Goal: Information Seeking & Learning: Learn about a topic

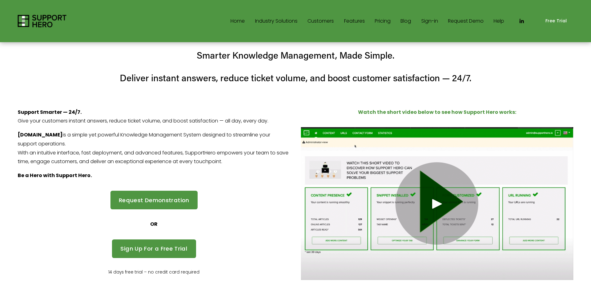
click at [235, 22] on link "Home" at bounding box center [238, 21] width 14 height 10
click at [344, 22] on link "Features" at bounding box center [354, 21] width 21 height 10
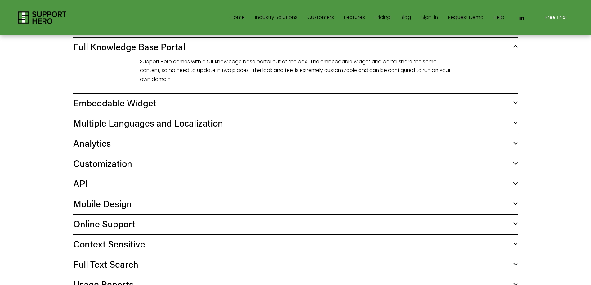
scroll to position [248, 0]
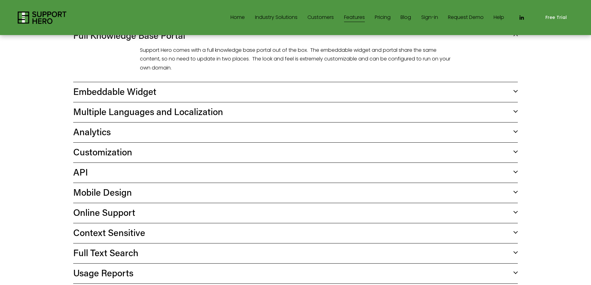
click at [392, 106] on span "Multiple Languages and Localization" at bounding box center [293, 112] width 440 height 12
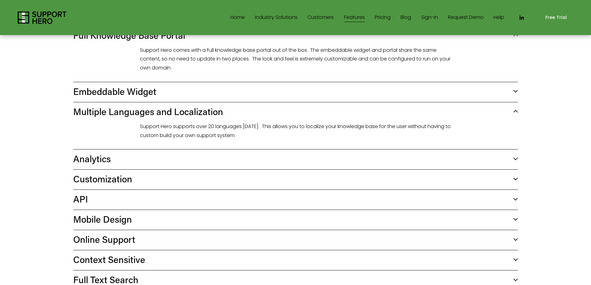
click at [392, 106] on span "Multiple Languages and Localization" at bounding box center [293, 112] width 440 height 12
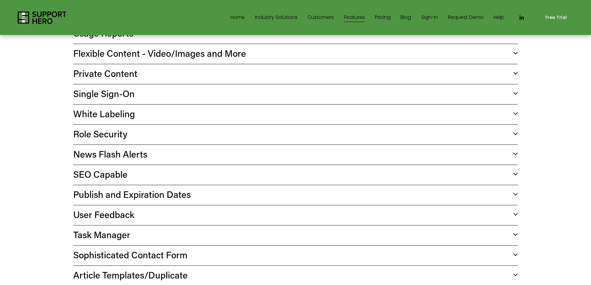
scroll to position [434, 0]
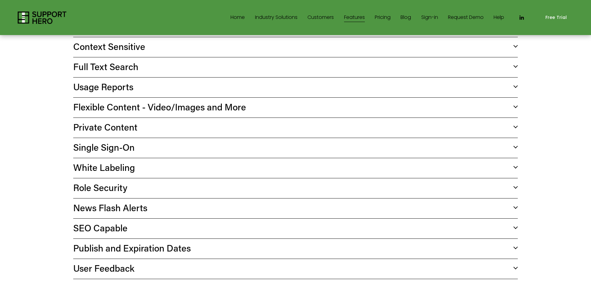
click at [496, 19] on link "Help" at bounding box center [499, 18] width 11 height 10
